Goal: Information Seeking & Learning: Learn about a topic

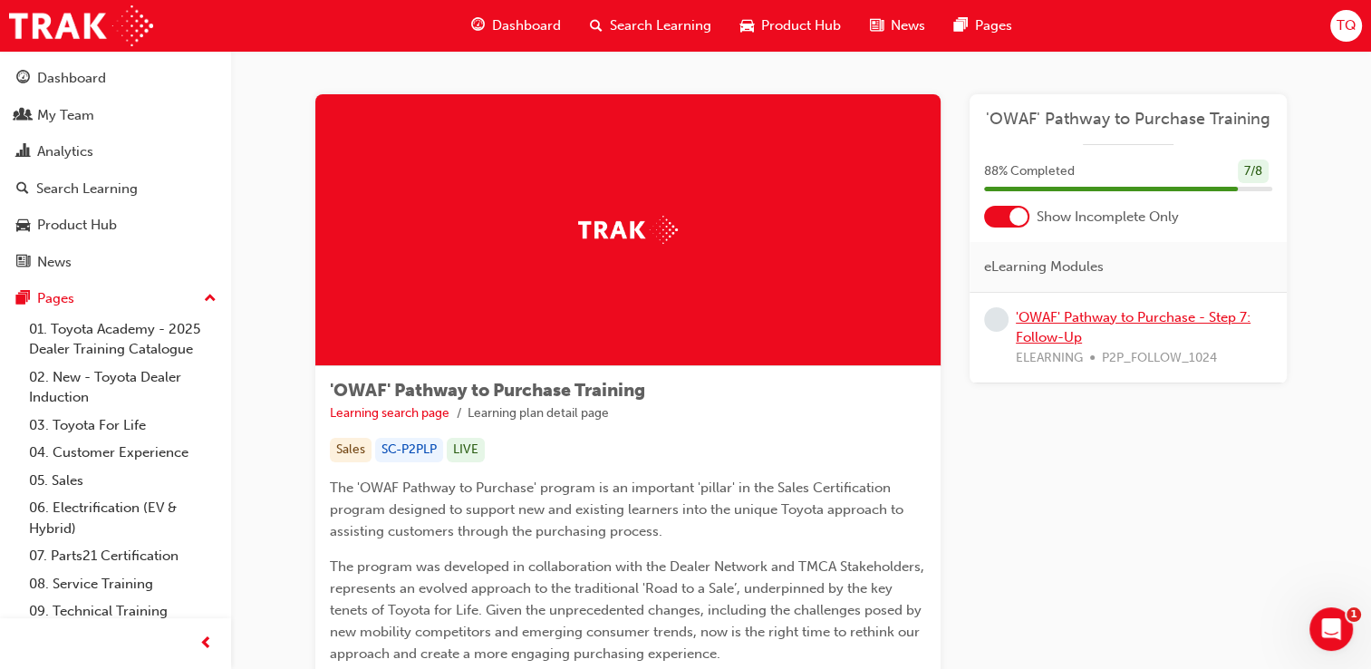
click at [1073, 324] on link "'OWAF' Pathway to Purchase - Step 7: Follow-Up" at bounding box center [1133, 327] width 235 height 37
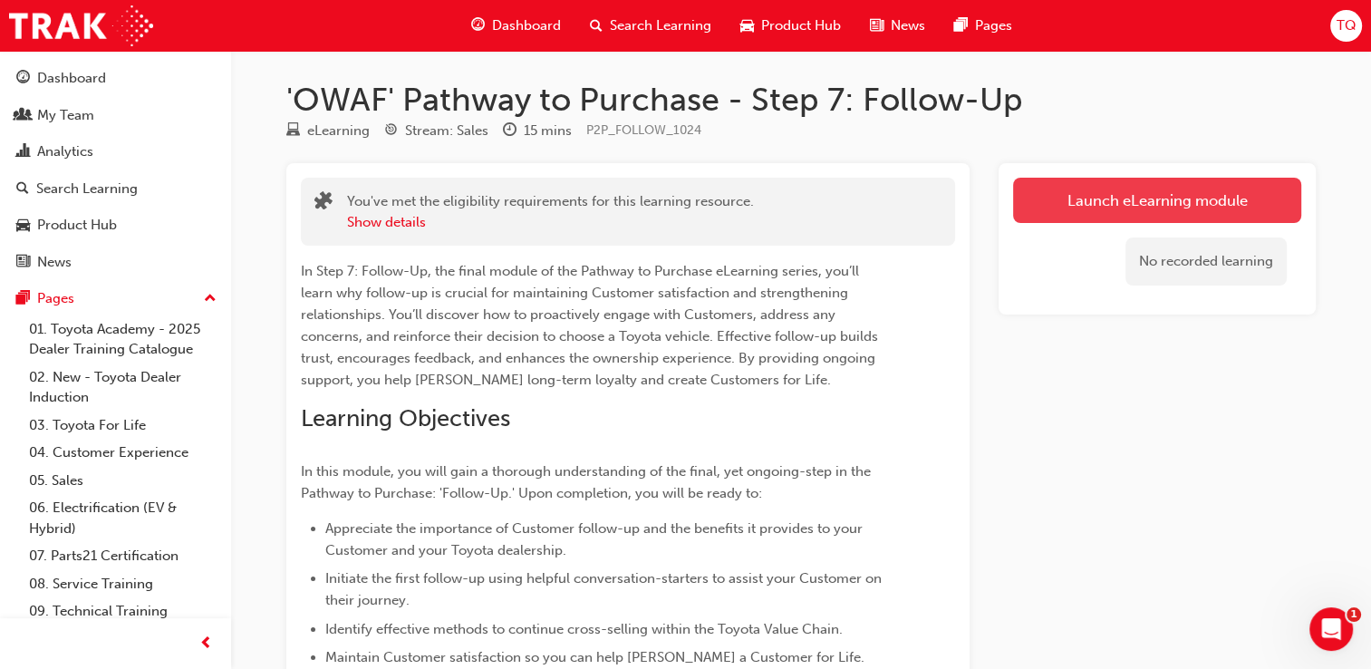
click at [1211, 184] on link "Launch eLearning module" at bounding box center [1157, 200] width 288 height 45
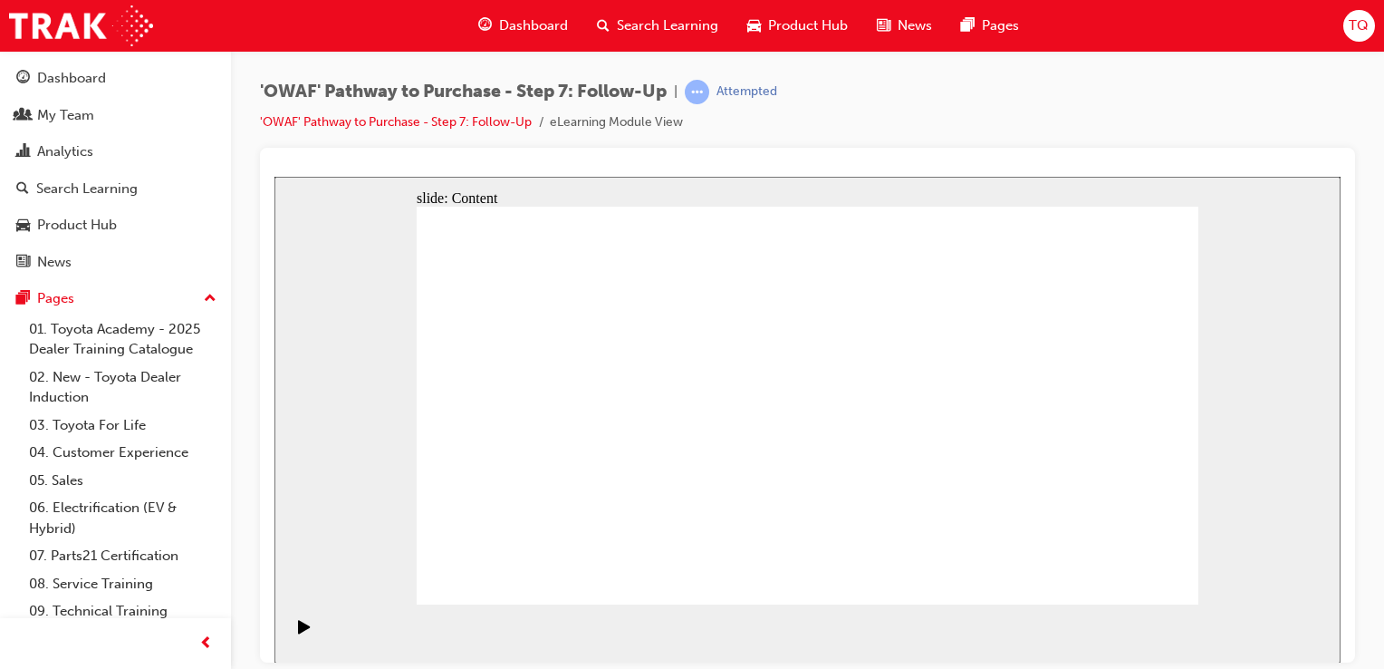
drag, startPoint x: 1022, startPoint y: 425, endPoint x: 943, endPoint y: 385, distance: 88.3
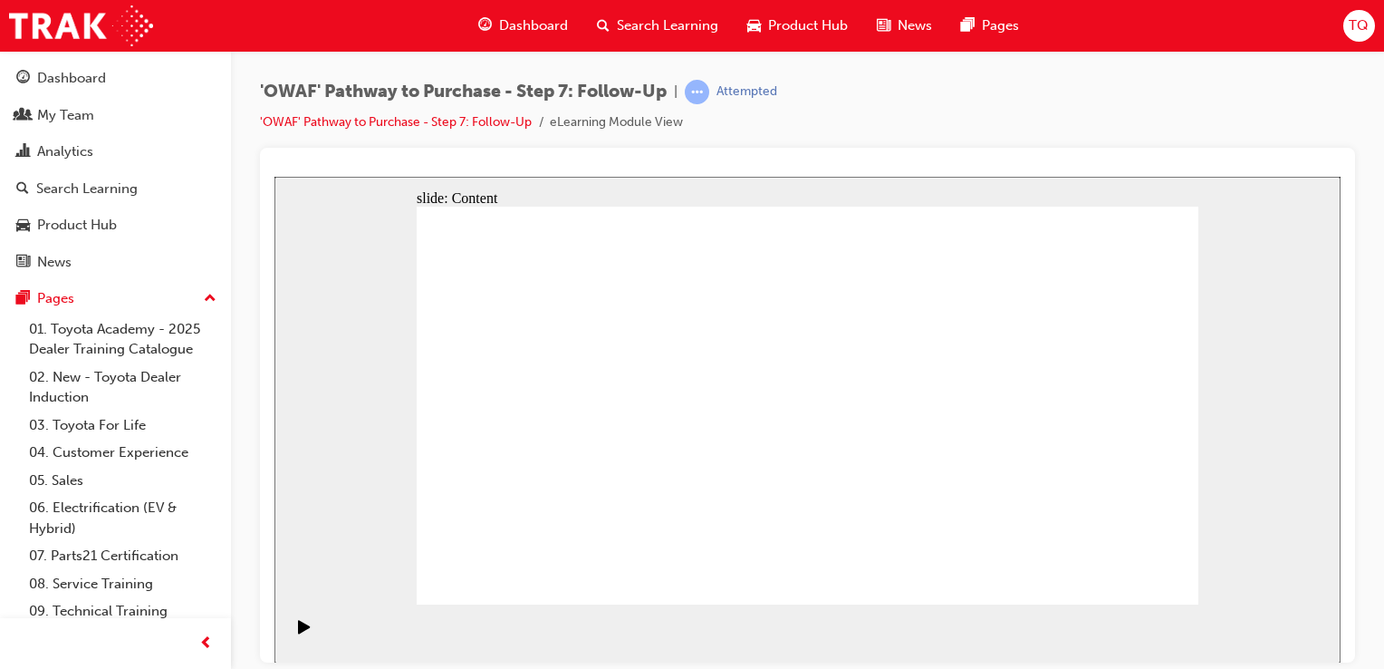
drag, startPoint x: 753, startPoint y: 227, endPoint x: 741, endPoint y: 250, distance: 25.5
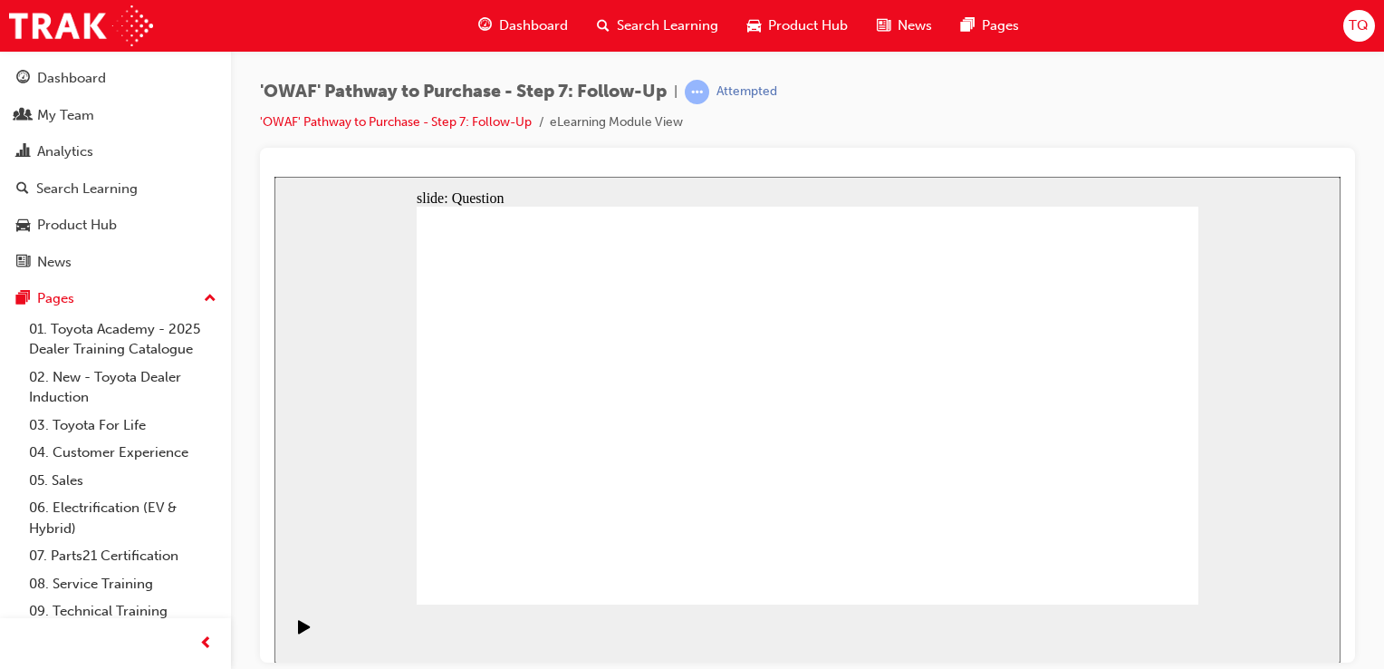
radio input "true"
drag, startPoint x: 688, startPoint y: 515, endPoint x: 819, endPoint y: 362, distance: 201.1
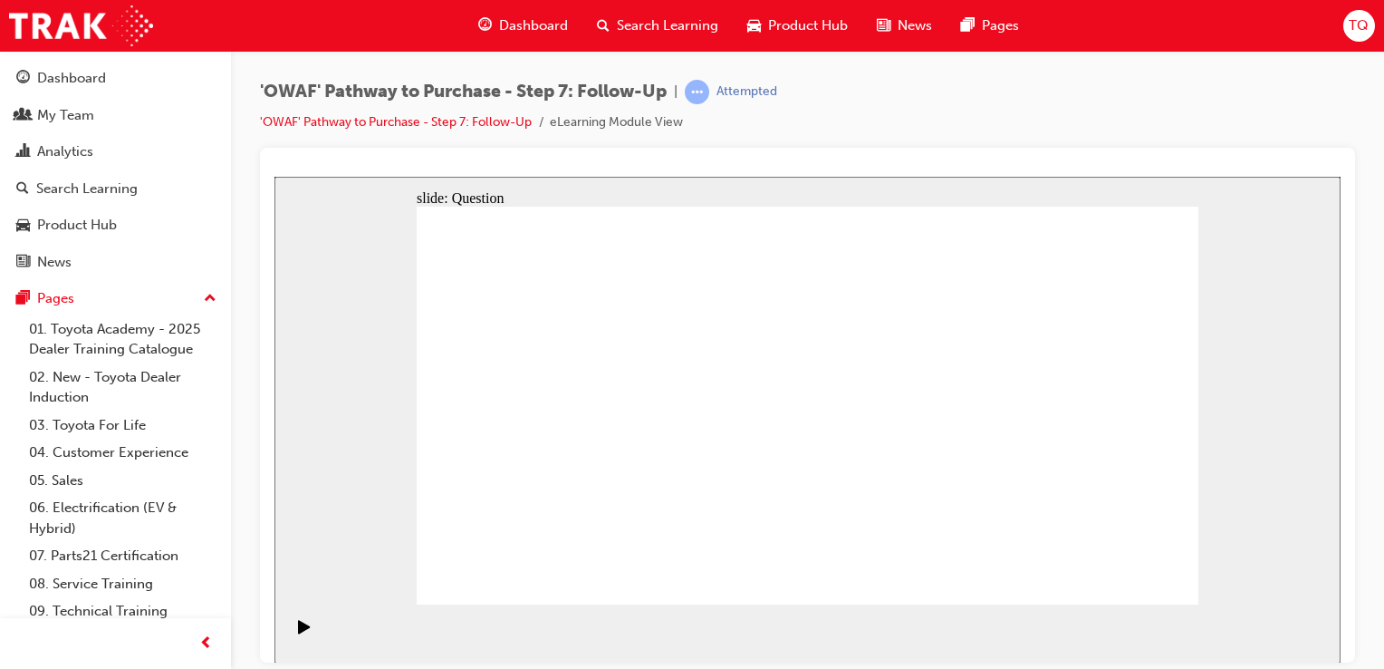
drag, startPoint x: 808, startPoint y: 541, endPoint x: 634, endPoint y: 391, distance: 229.4
drag, startPoint x: 955, startPoint y: 516, endPoint x: 691, endPoint y: 438, distance: 275.2
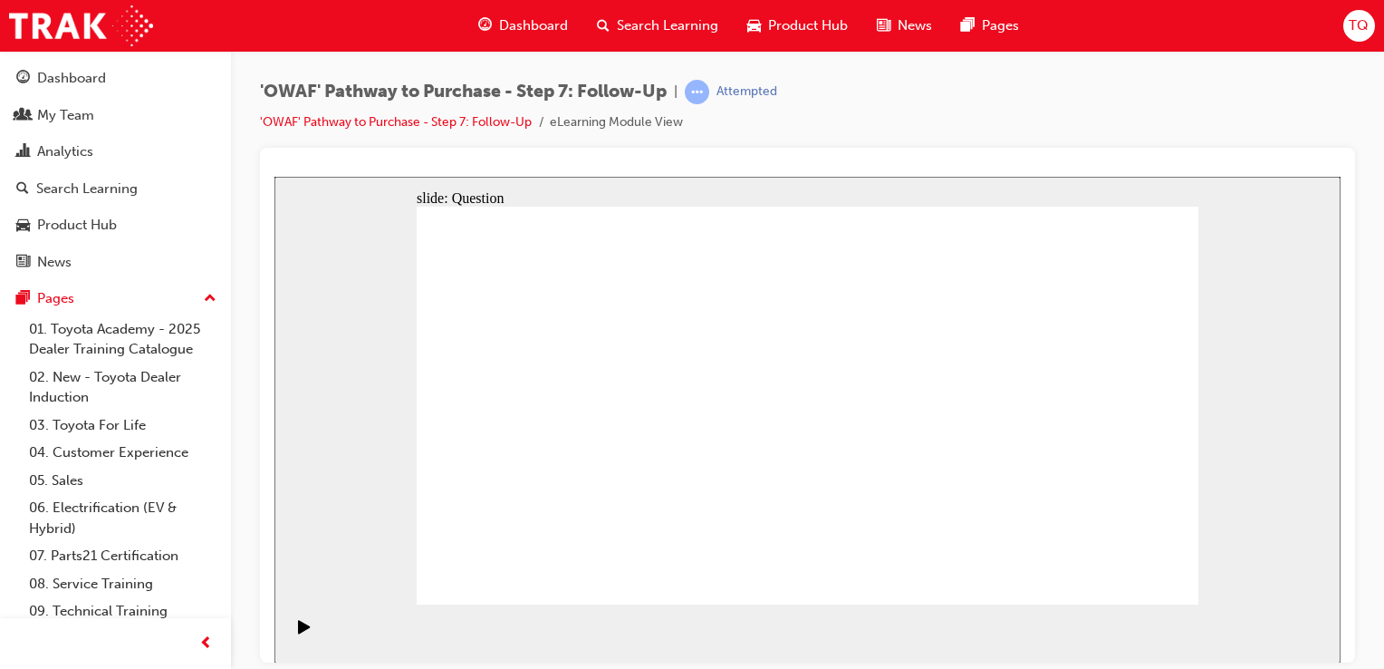
radio input "true"
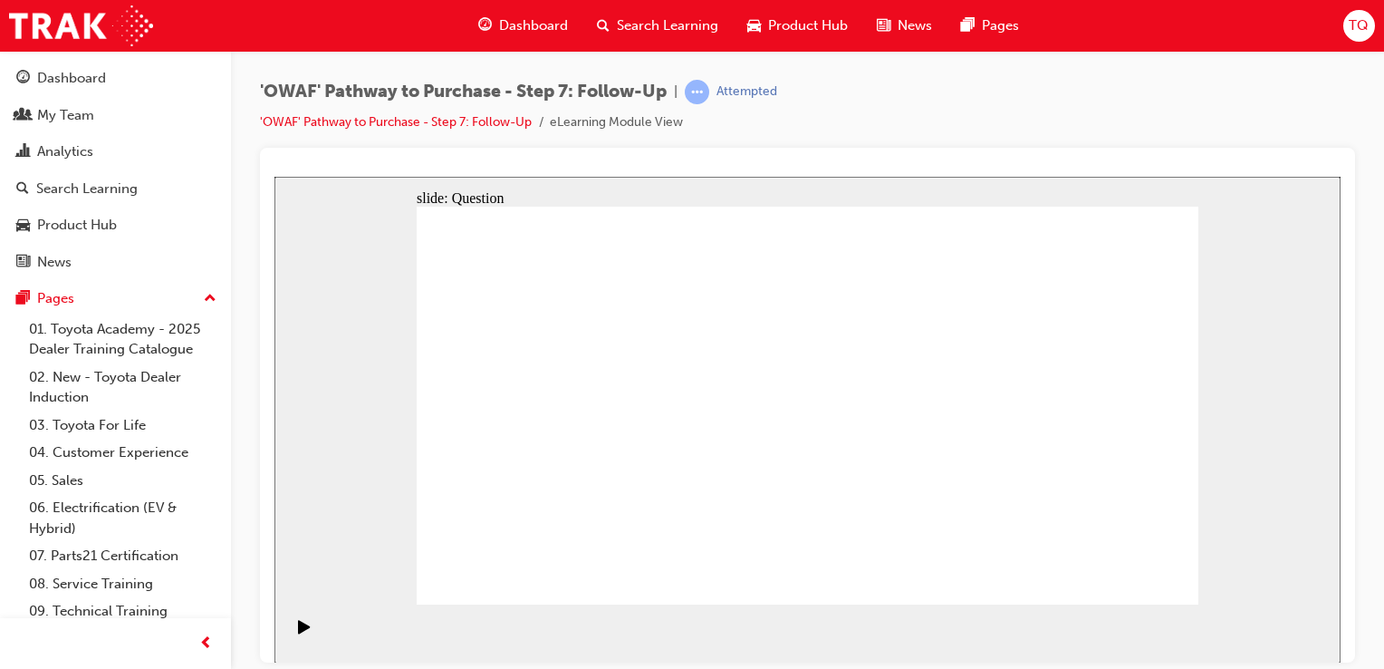
radio input "true"
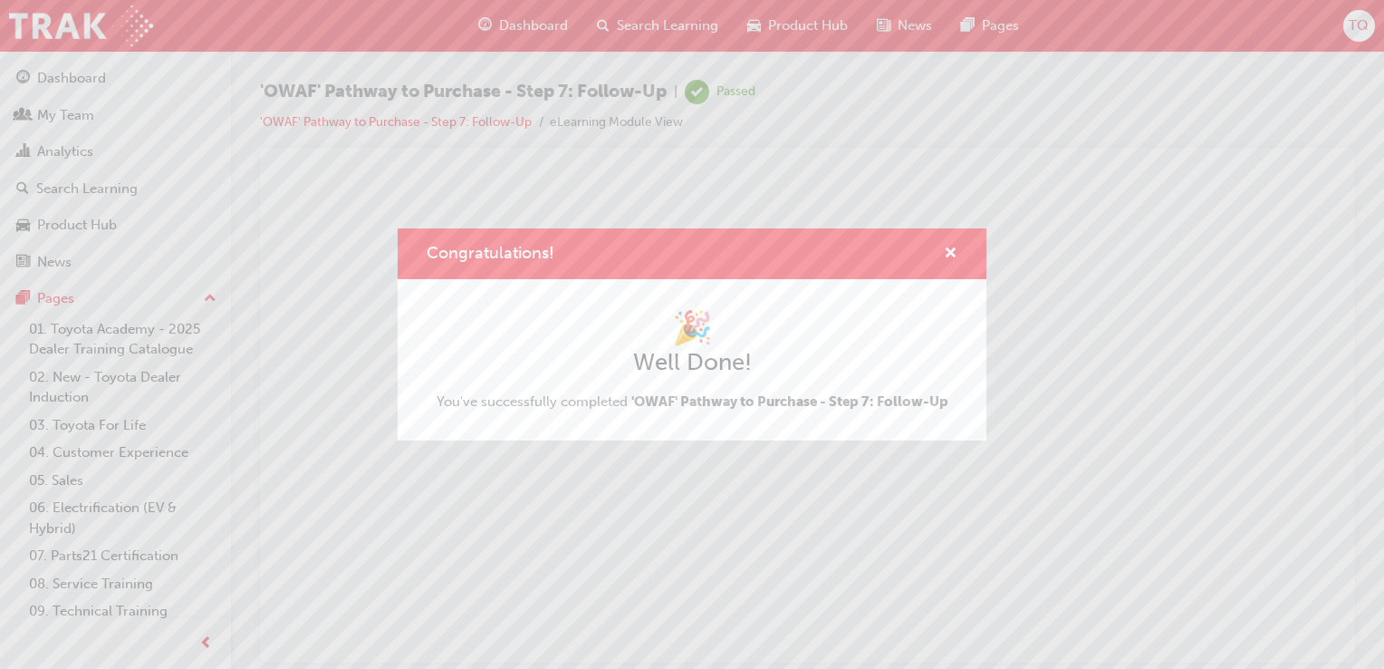
click at [542, 24] on div "Congratulations! 🎉 Well Done! You've successfully completed 'OWAF' Pathway to P…" at bounding box center [692, 334] width 1384 height 669
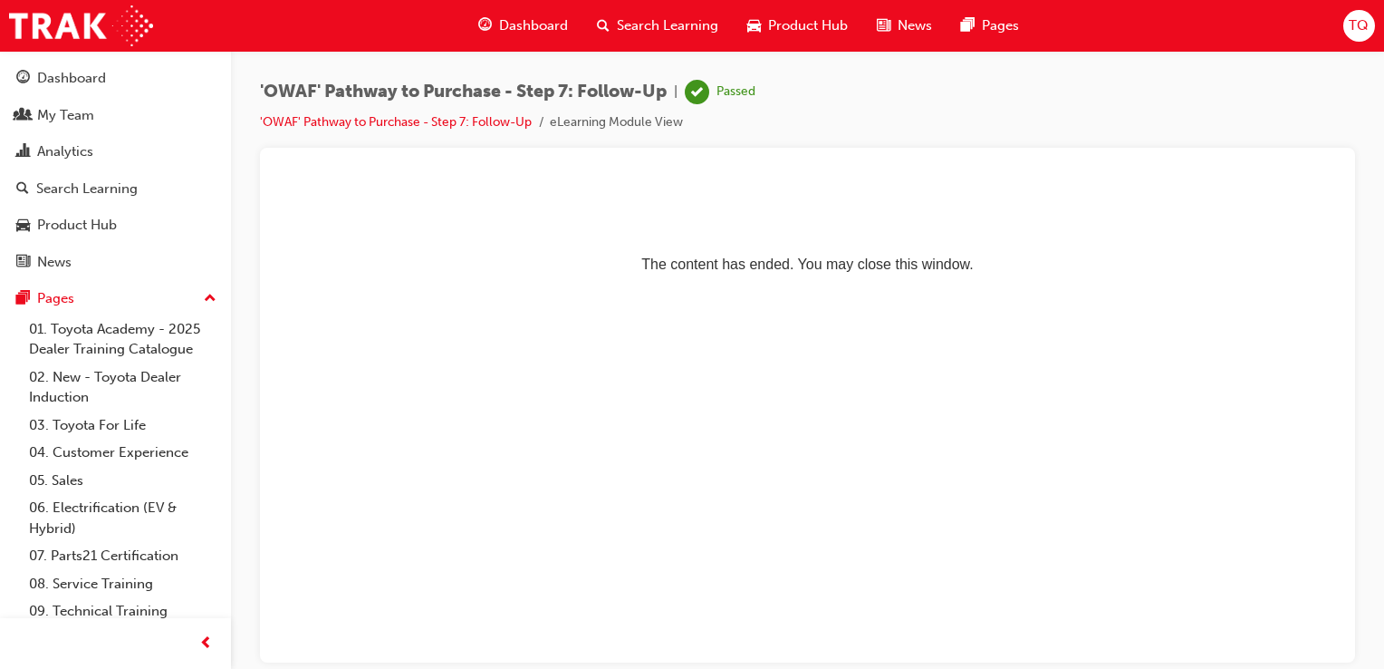
click at [506, 26] on span "Dashboard" at bounding box center [533, 25] width 69 height 21
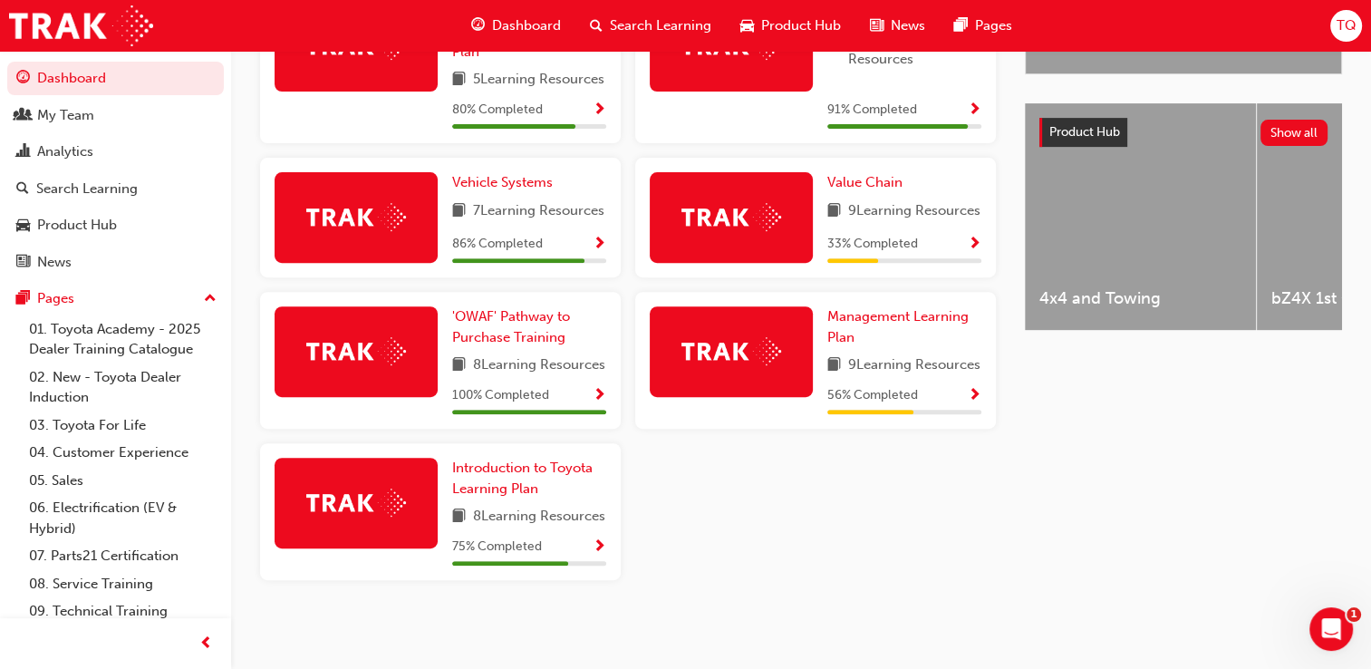
scroll to position [725, 0]
click at [974, 236] on span "Show Progress" at bounding box center [975, 244] width 14 height 16
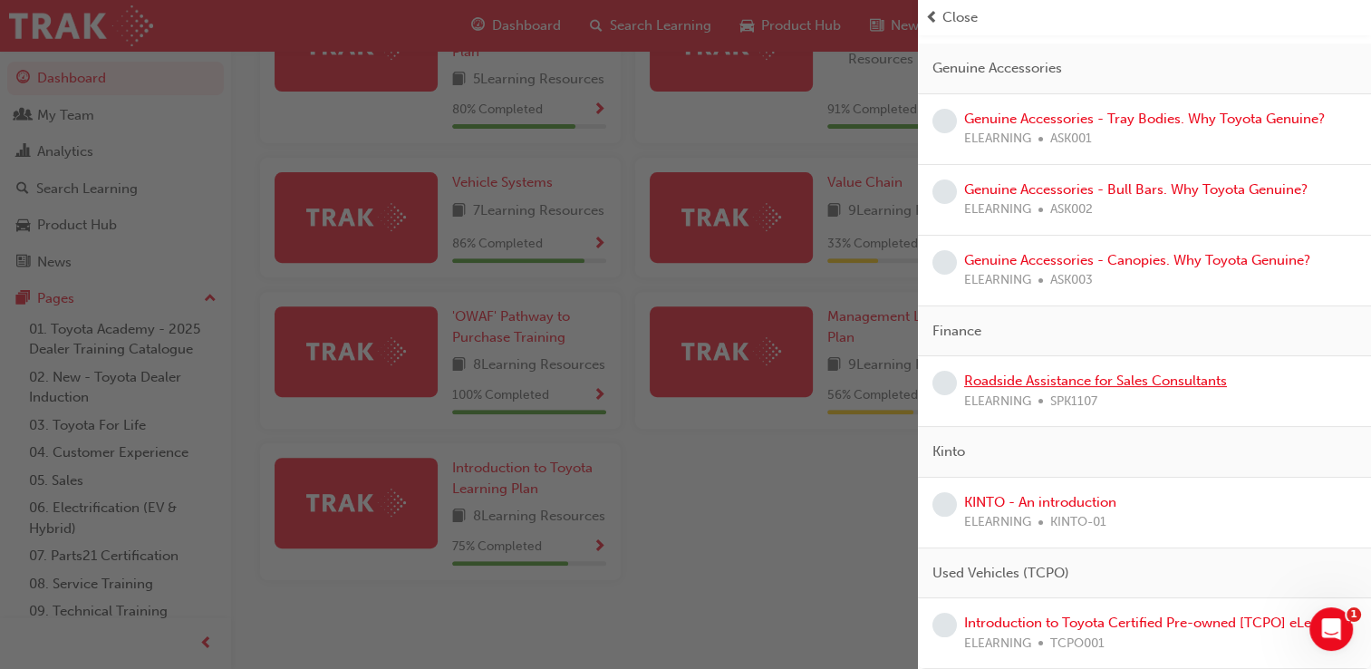
scroll to position [65, 0]
